Goal: Obtain resource: Download file/media

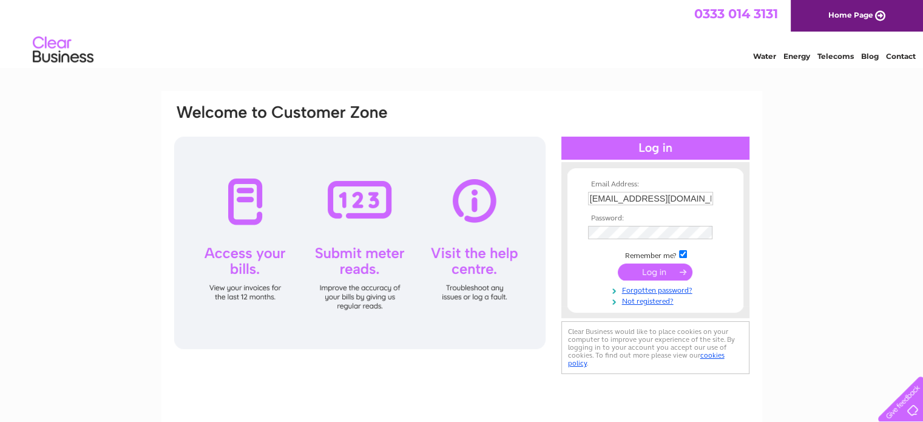
click at [648, 268] on input "submit" at bounding box center [655, 271] width 75 height 17
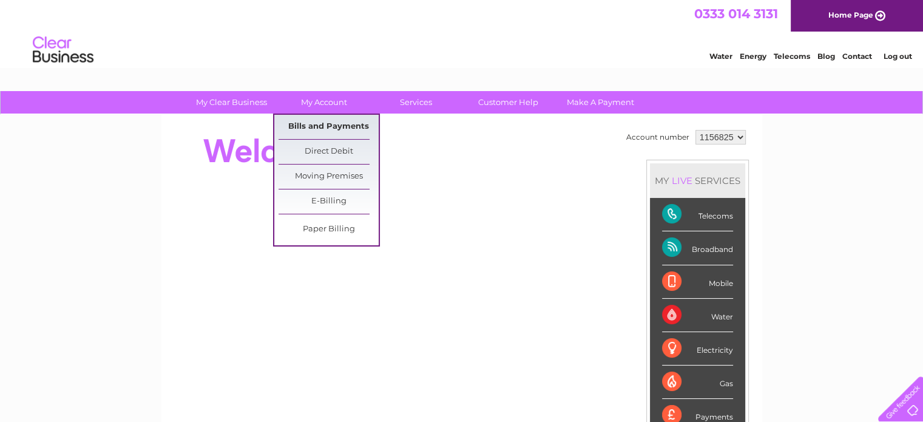
click at [333, 125] on link "Bills and Payments" at bounding box center [329, 127] width 100 height 24
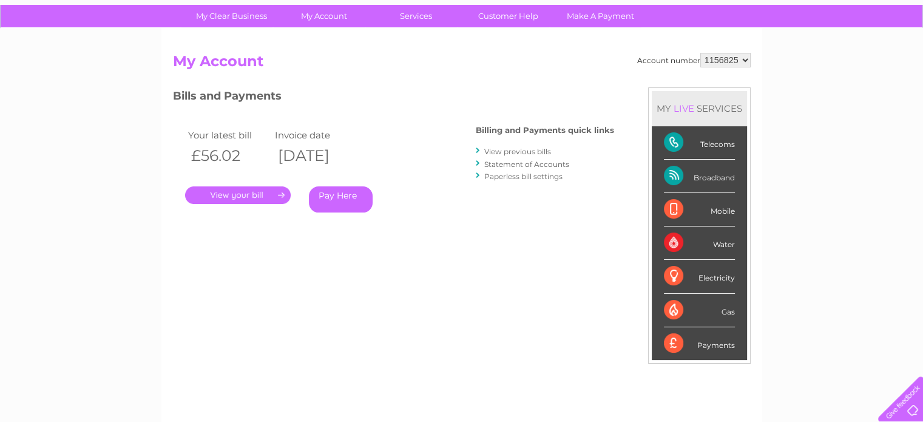
scroll to position [121, 0]
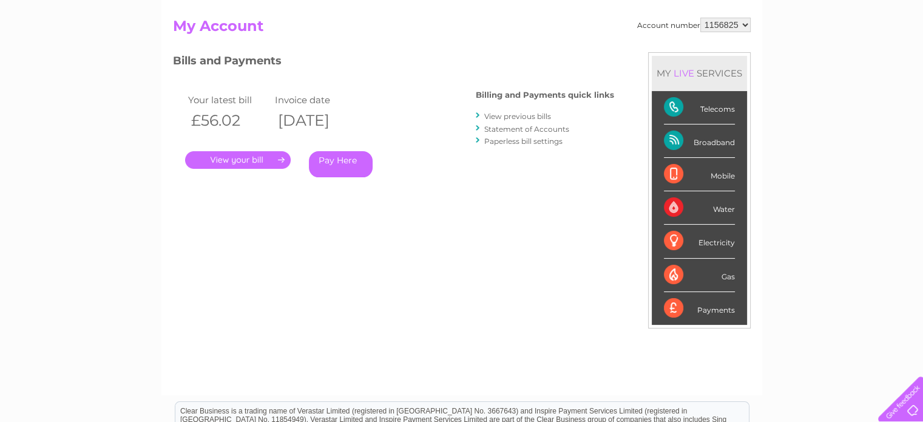
click at [493, 113] on link "View previous bills" at bounding box center [517, 116] width 67 height 9
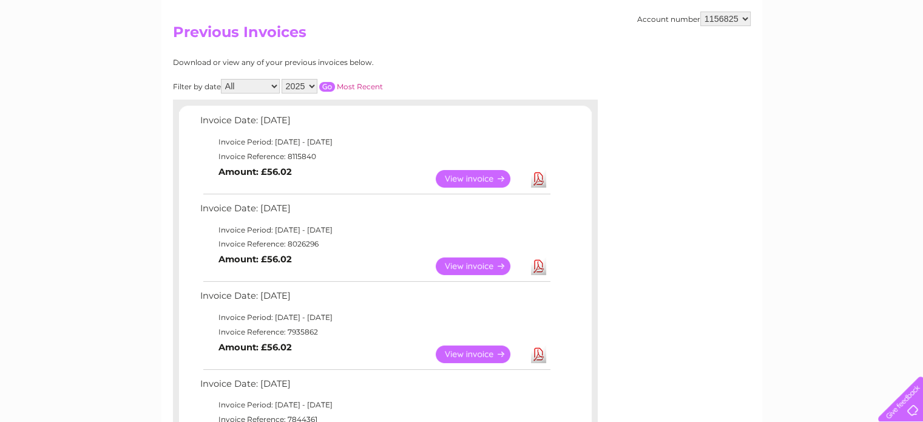
scroll to position [121, 0]
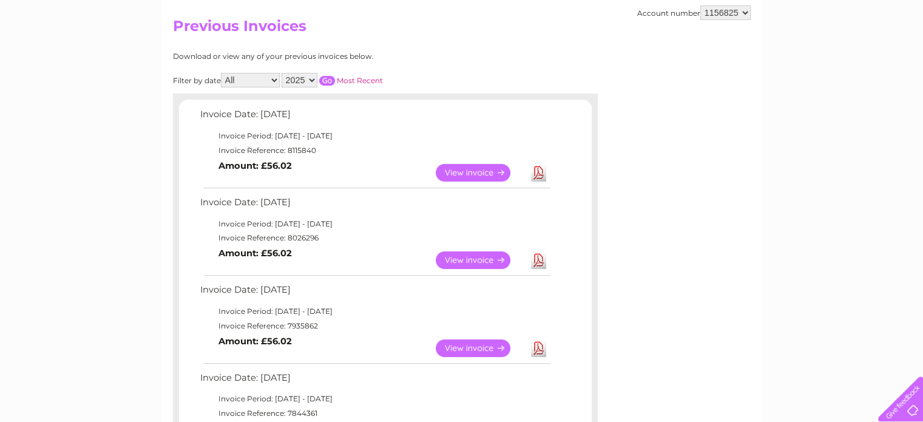
click at [536, 257] on link "Download" at bounding box center [538, 260] width 15 height 18
